Goal: Task Accomplishment & Management: Use online tool/utility

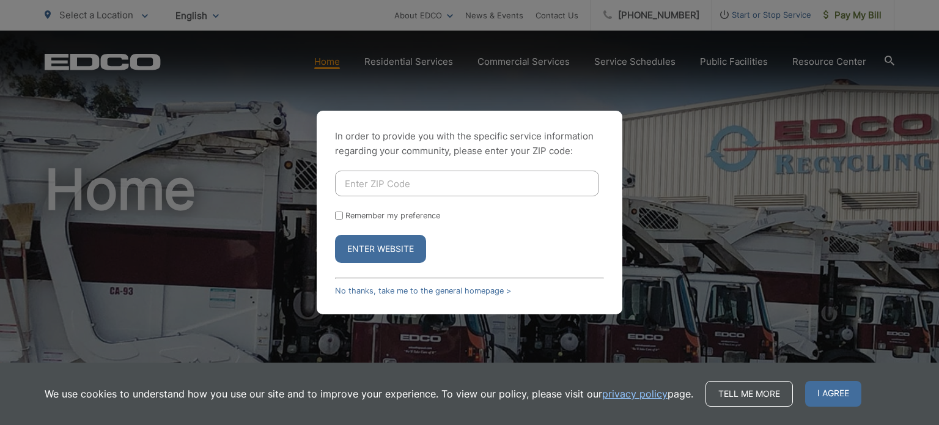
click at [403, 184] on input "Enter ZIP Code" at bounding box center [467, 184] width 264 height 26
type input "92028"
click at [379, 220] on label "Remember my preference" at bounding box center [392, 215] width 95 height 9
click at [343, 220] on input "Remember my preference" at bounding box center [339, 216] width 8 height 8
checkbox input "true"
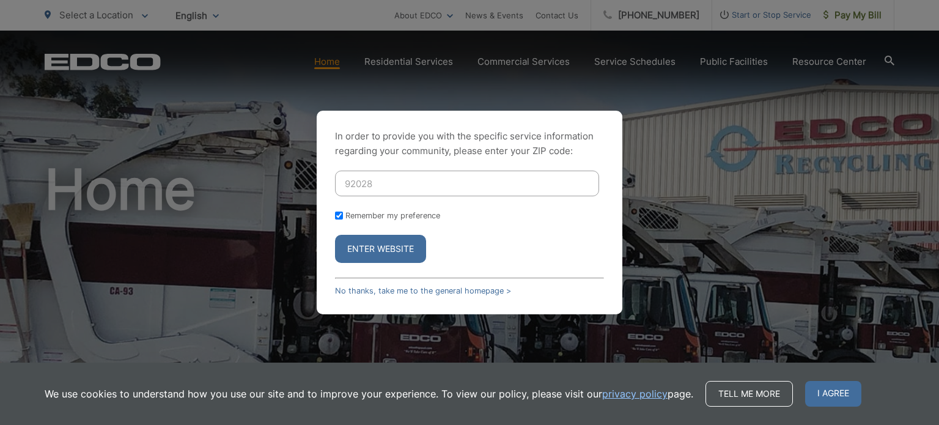
click at [376, 249] on button "Enter Website" at bounding box center [380, 249] width 91 height 28
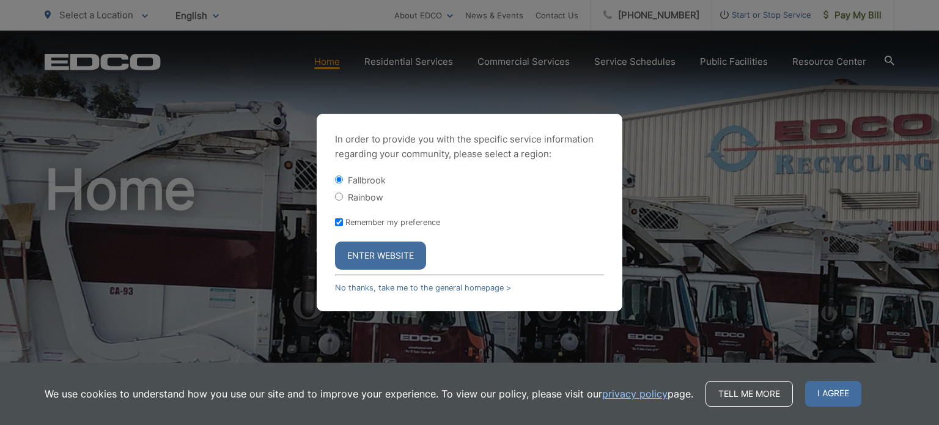
click at [377, 253] on button "Enter Website" at bounding box center [380, 256] width 91 height 28
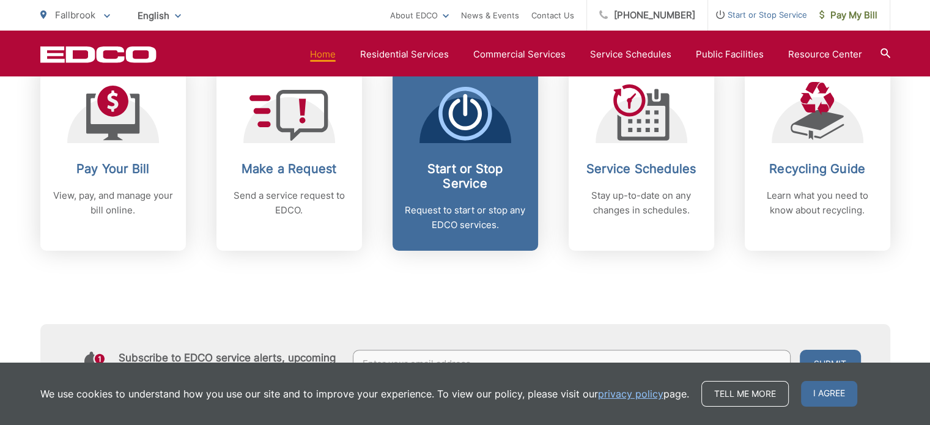
scroll to position [489, 0]
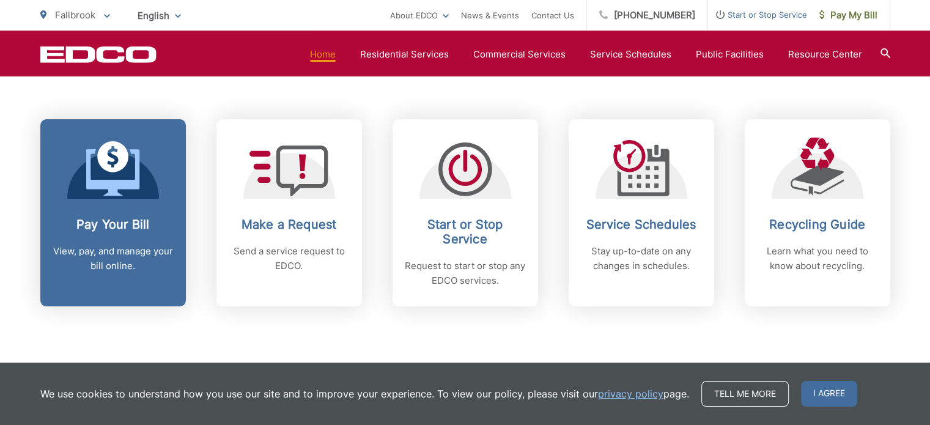
click at [135, 212] on link "Pay Your Bill View, pay, and manage your bill online." at bounding box center [113, 212] width 146 height 187
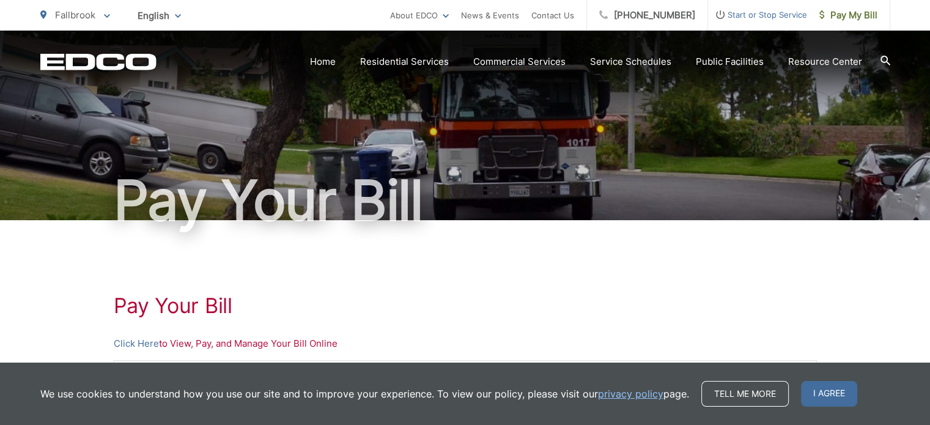
scroll to position [183, 0]
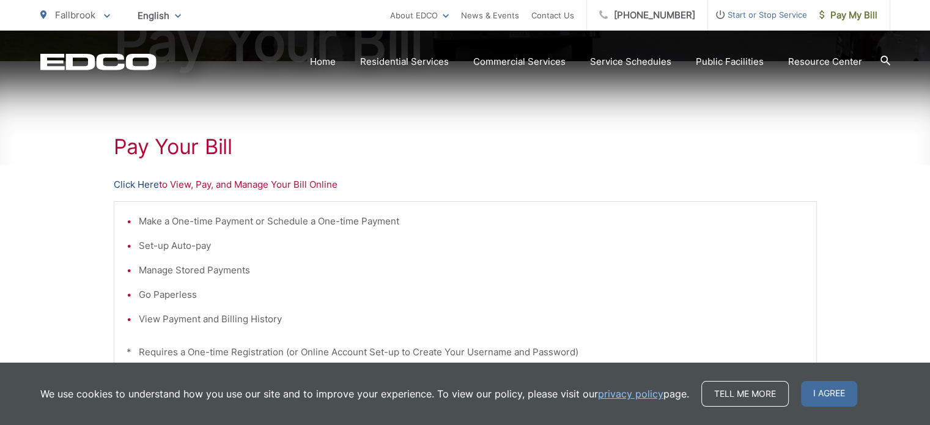
click at [134, 182] on link "Click Here" at bounding box center [136, 184] width 45 height 15
